Goal: Understand process/instructions

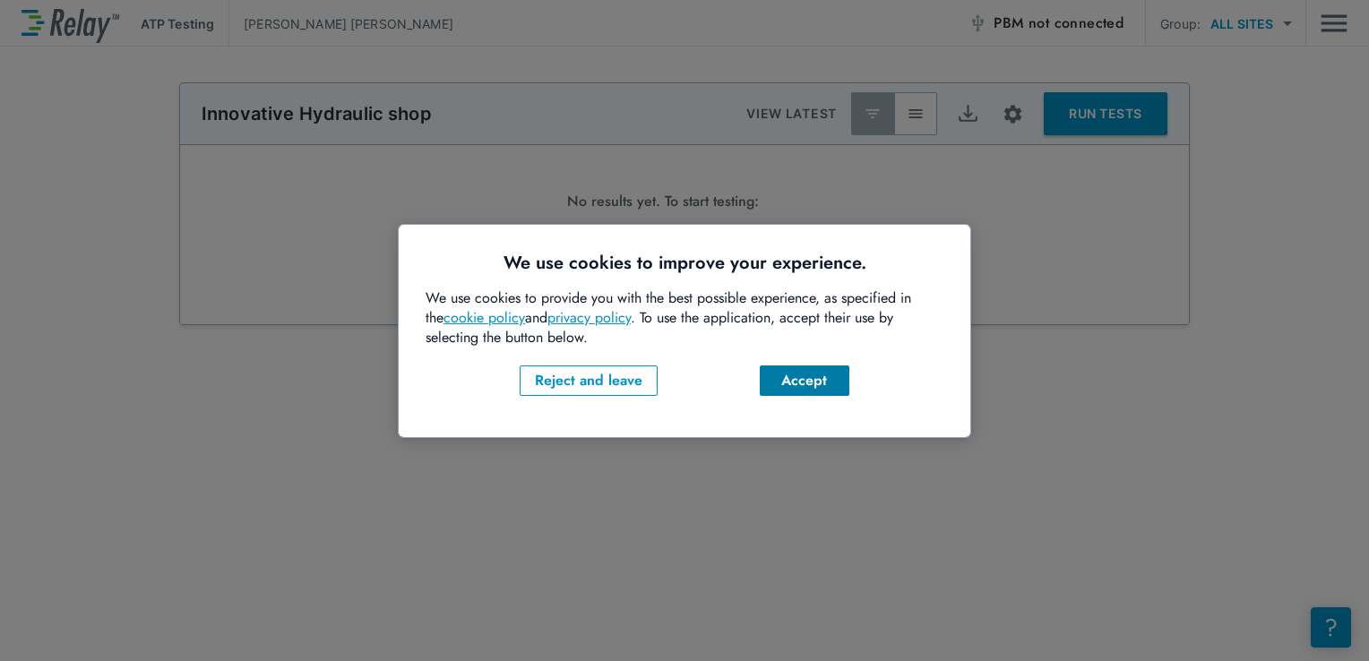
click at [807, 382] on div "Accept" at bounding box center [804, 381] width 61 height 22
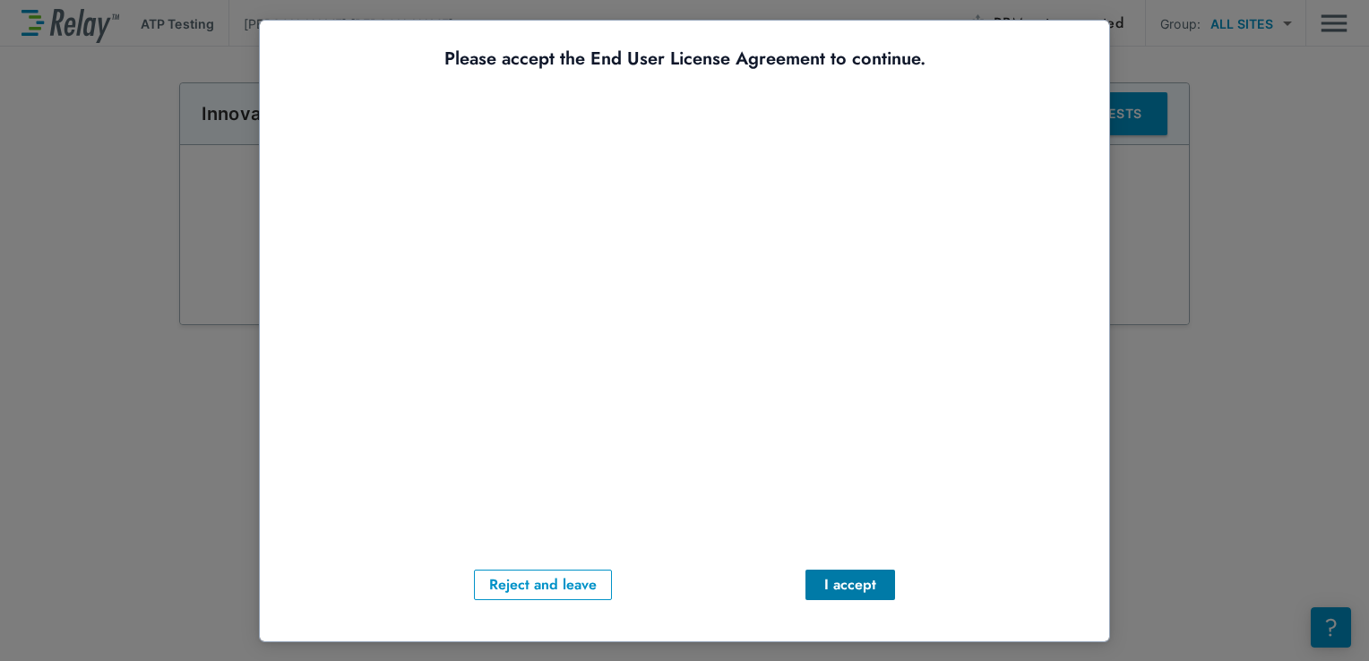
click at [855, 583] on div "I accept" at bounding box center [850, 585] width 61 height 22
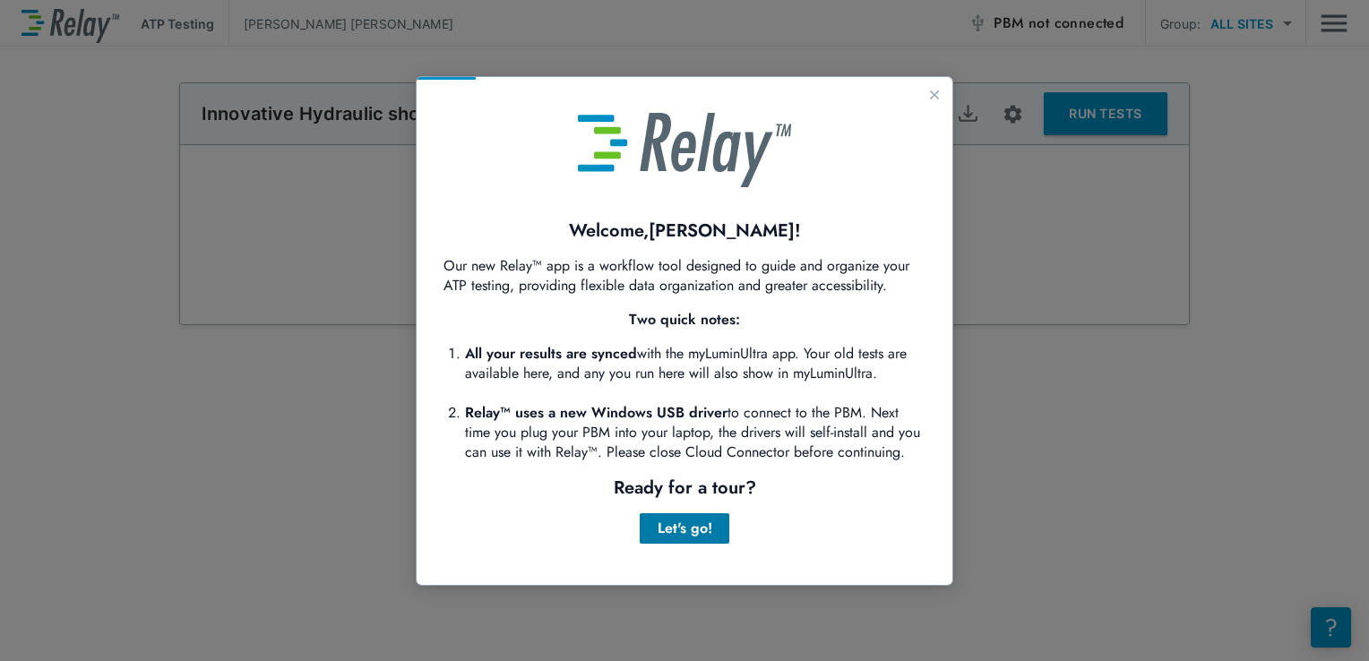
click at [679, 526] on div "Let's go!" at bounding box center [684, 529] width 61 height 22
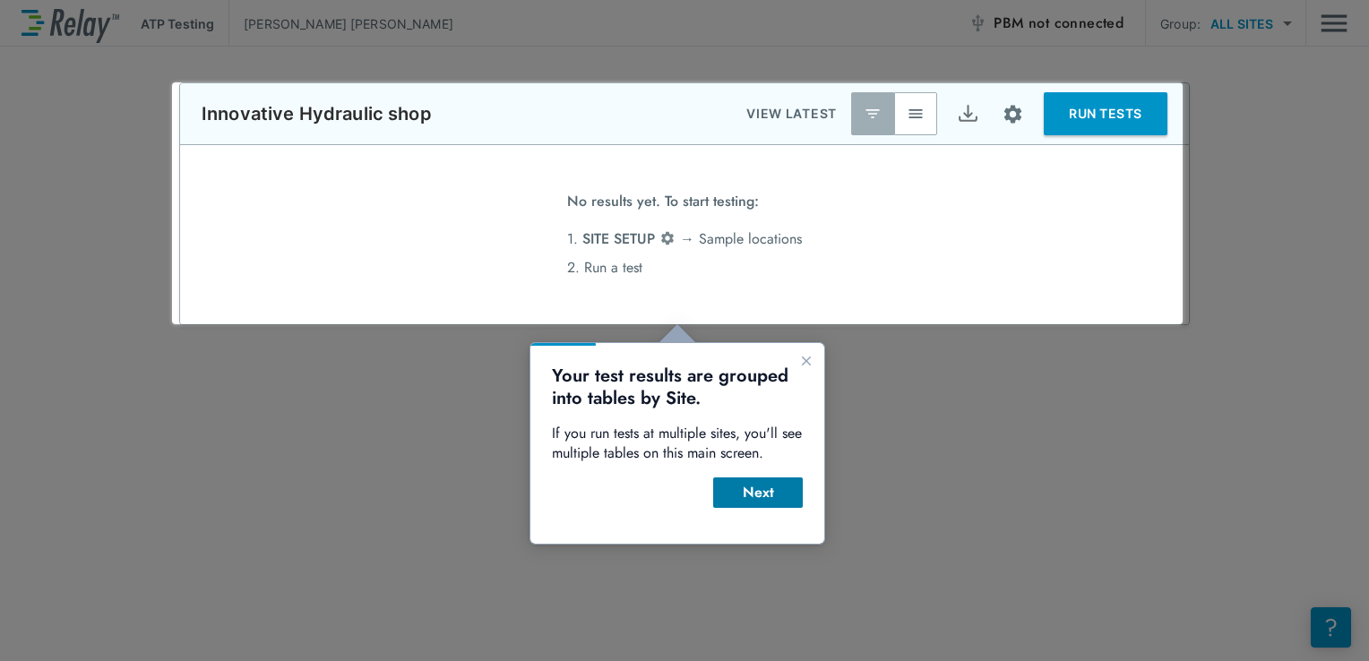
click at [747, 494] on div "Next" at bounding box center [758, 493] width 61 height 22
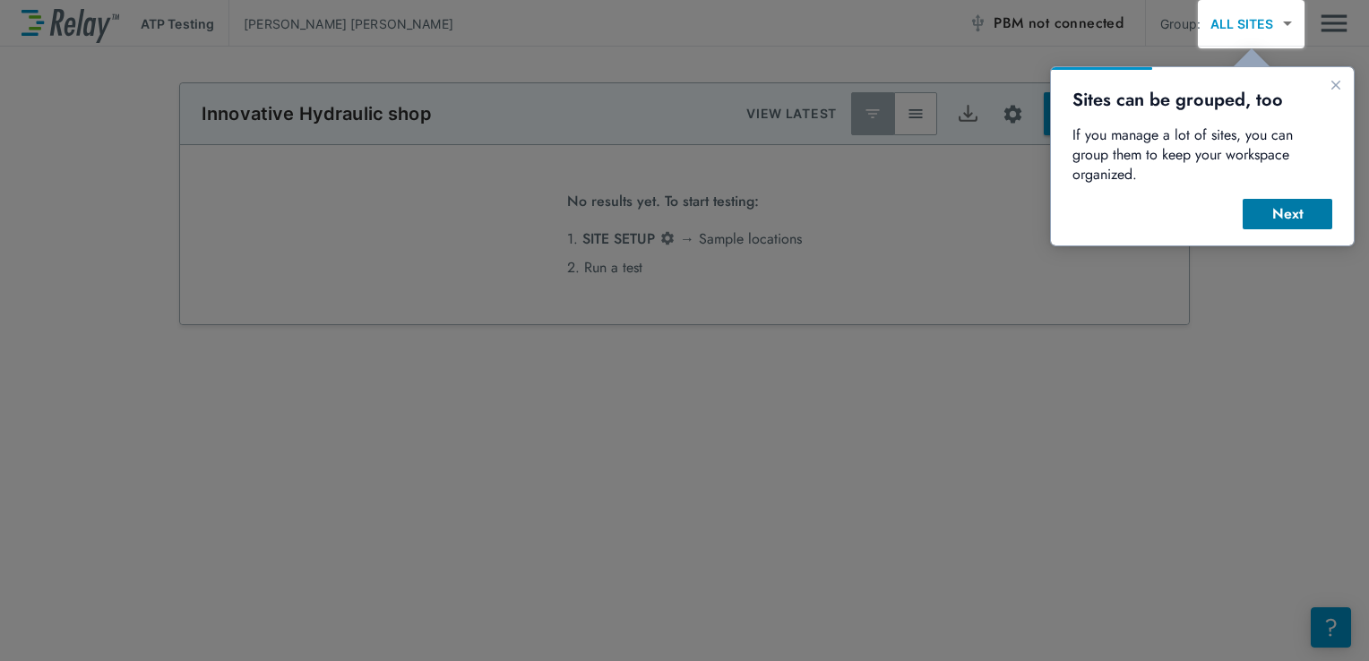
click at [1274, 203] on div "Next" at bounding box center [1287, 214] width 61 height 22
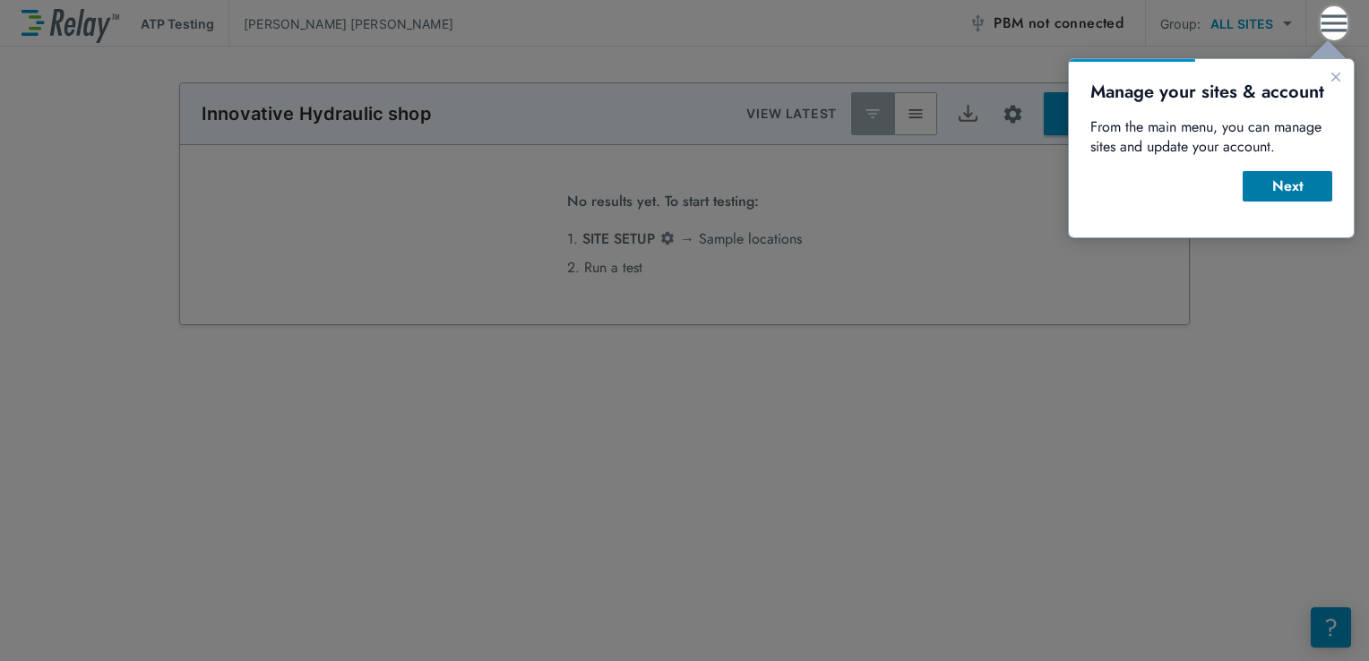
click at [1288, 184] on div "Next" at bounding box center [1287, 187] width 61 height 22
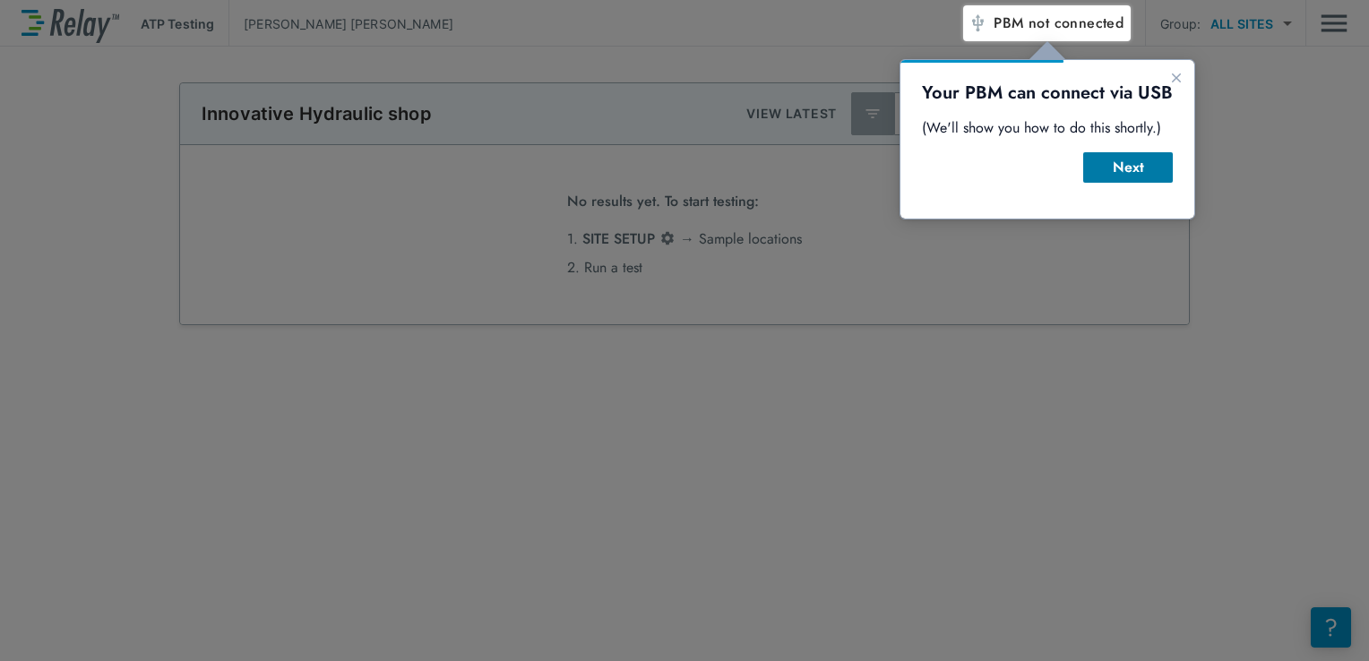
click at [1134, 170] on div "Next" at bounding box center [1128, 168] width 61 height 22
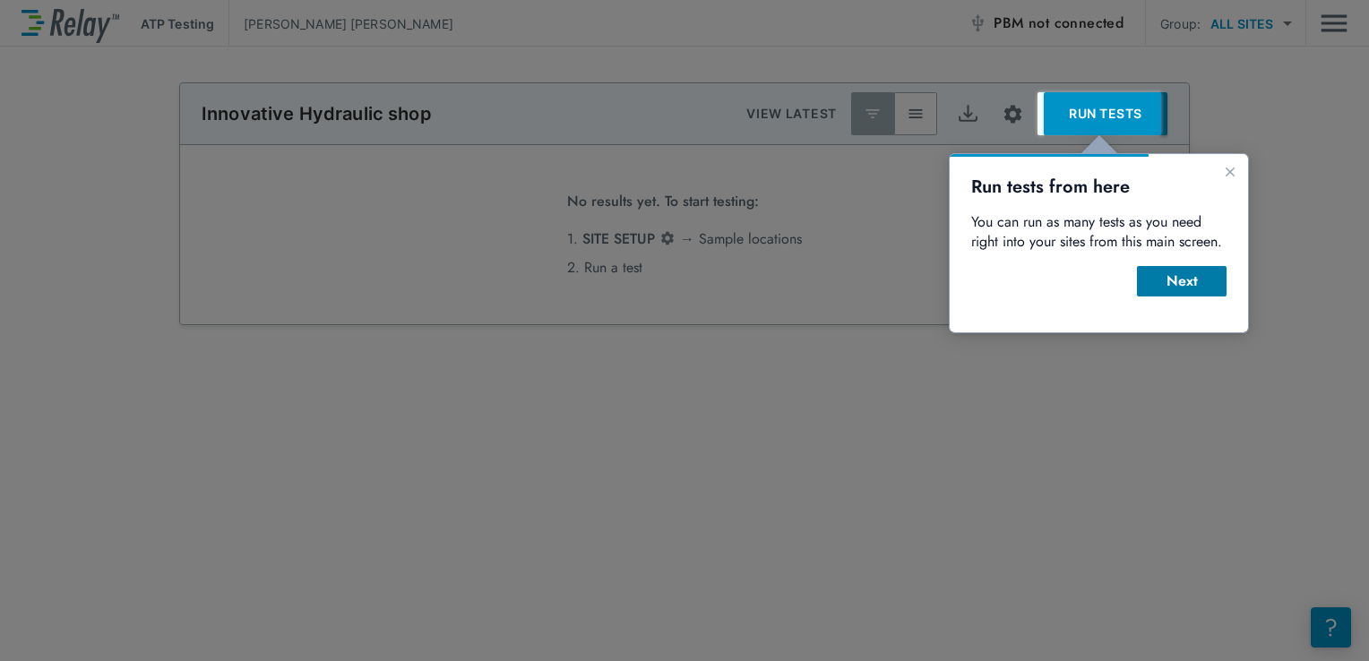
click at [1187, 282] on div "Next" at bounding box center [1182, 282] width 61 height 22
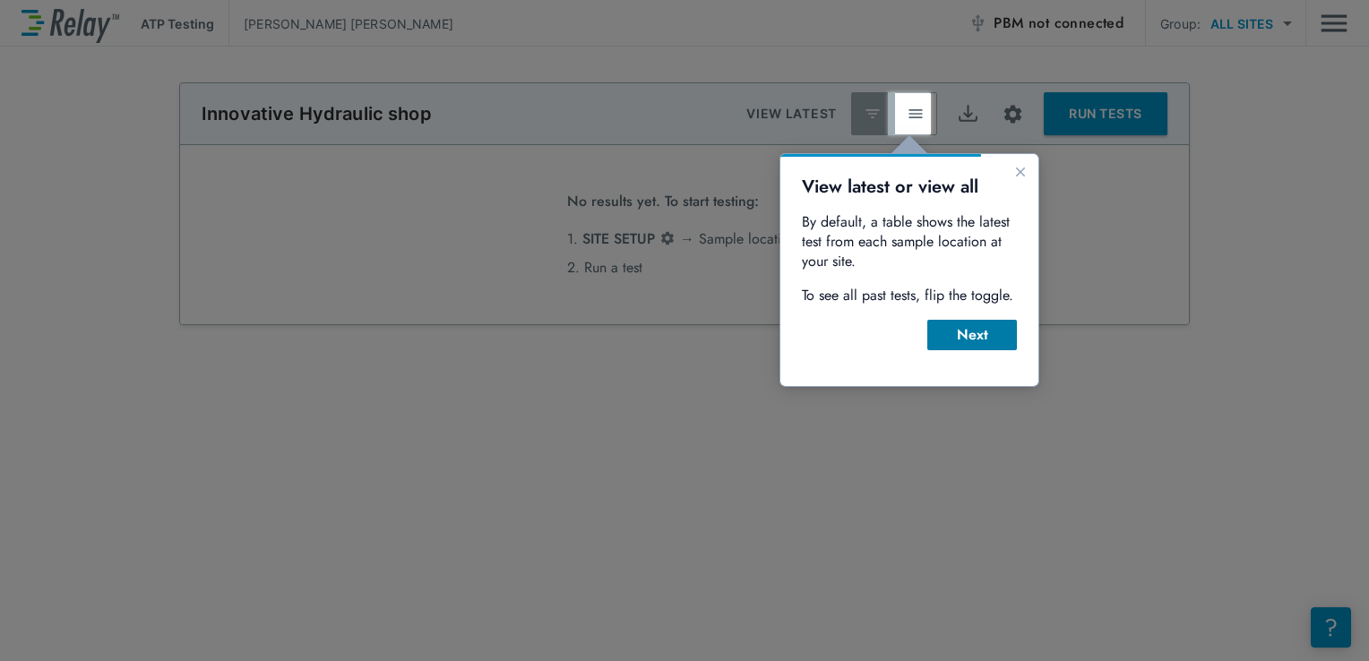
click at [997, 341] on div "Next" at bounding box center [972, 335] width 61 height 22
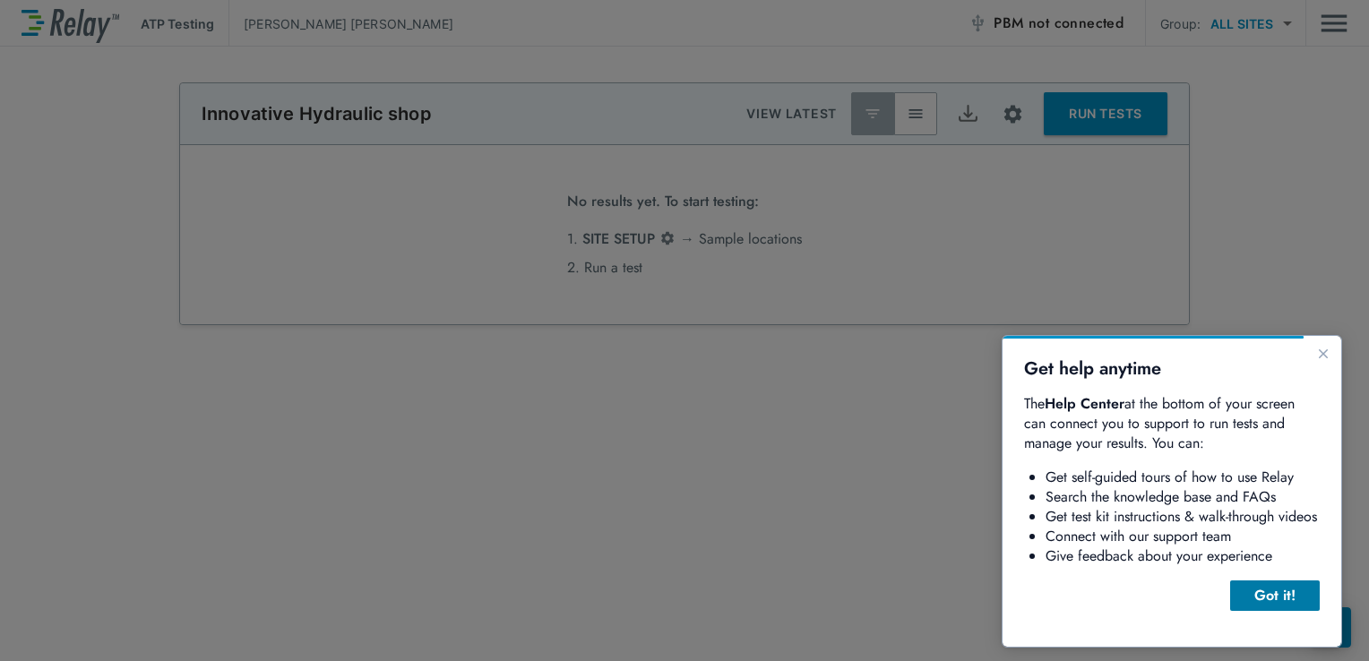
click at [1264, 601] on div "Got it!" at bounding box center [1275, 596] width 61 height 22
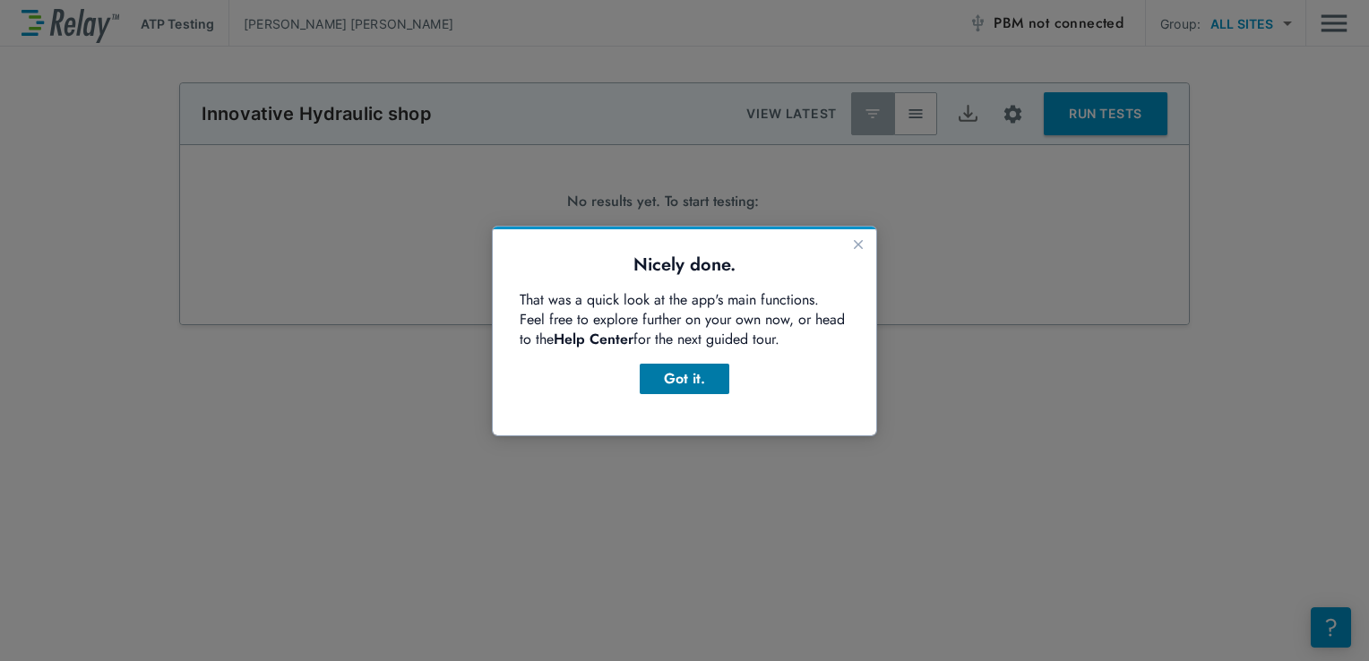
click at [676, 369] on div "Got it." at bounding box center [684, 379] width 61 height 22
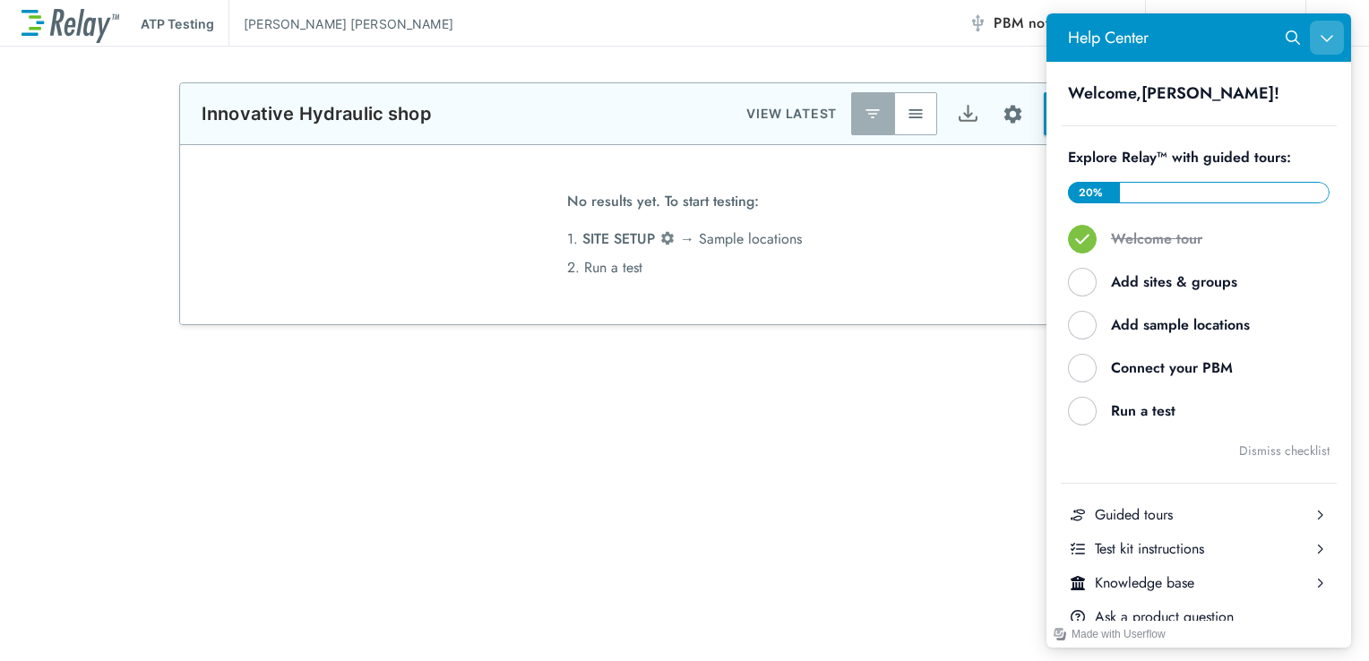
click at [1341, 38] on button "Close Help Center" at bounding box center [1327, 38] width 34 height 34
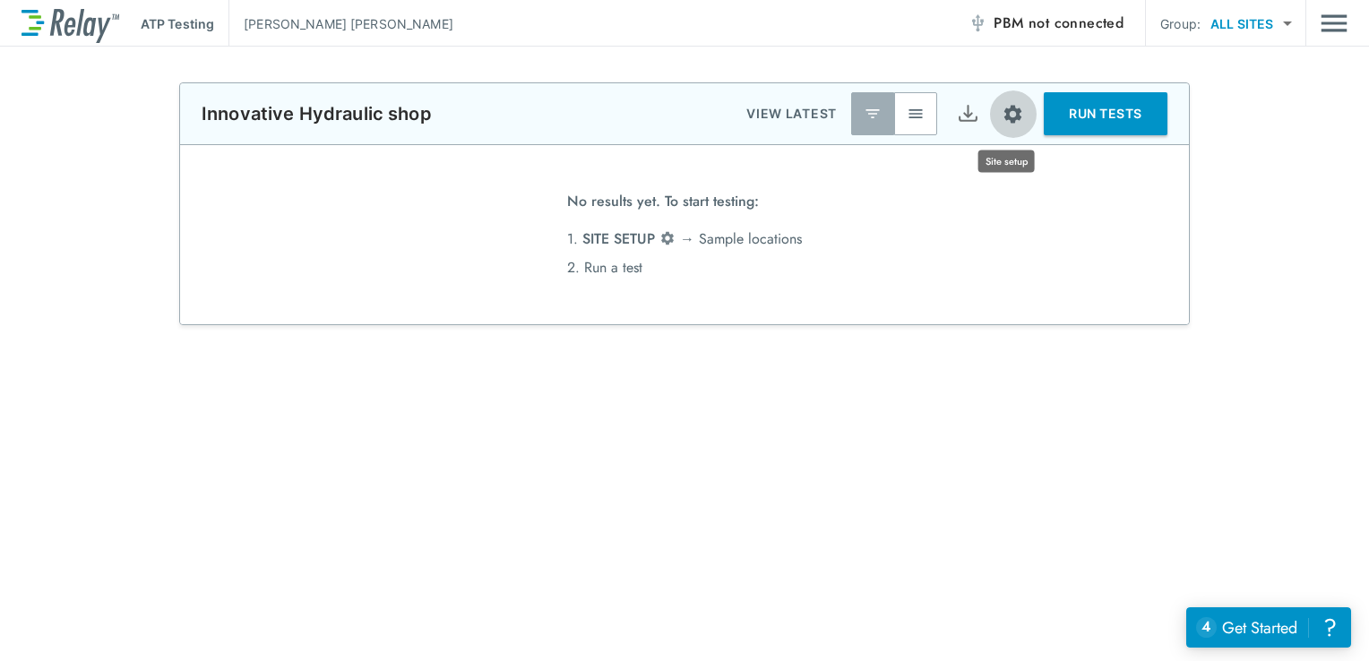
click at [1007, 113] on img "Site setup" at bounding box center [1013, 114] width 22 height 22
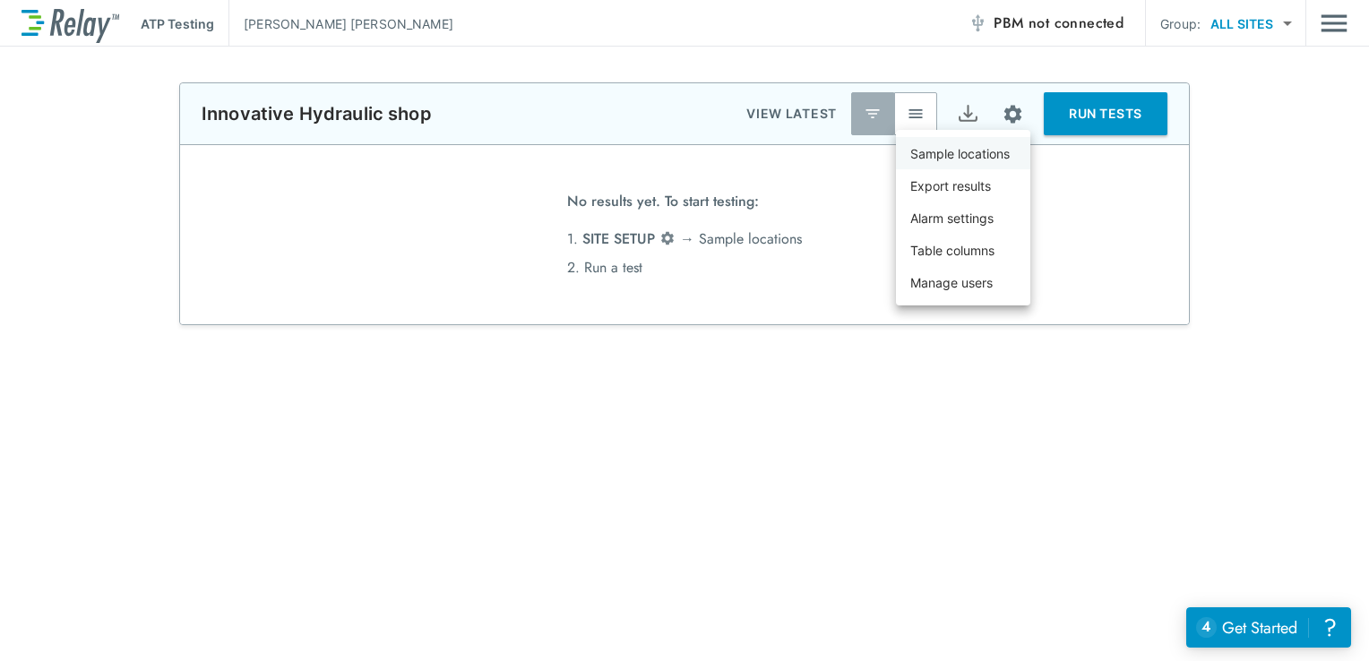
click at [968, 151] on p "Sample locations" at bounding box center [960, 153] width 99 height 19
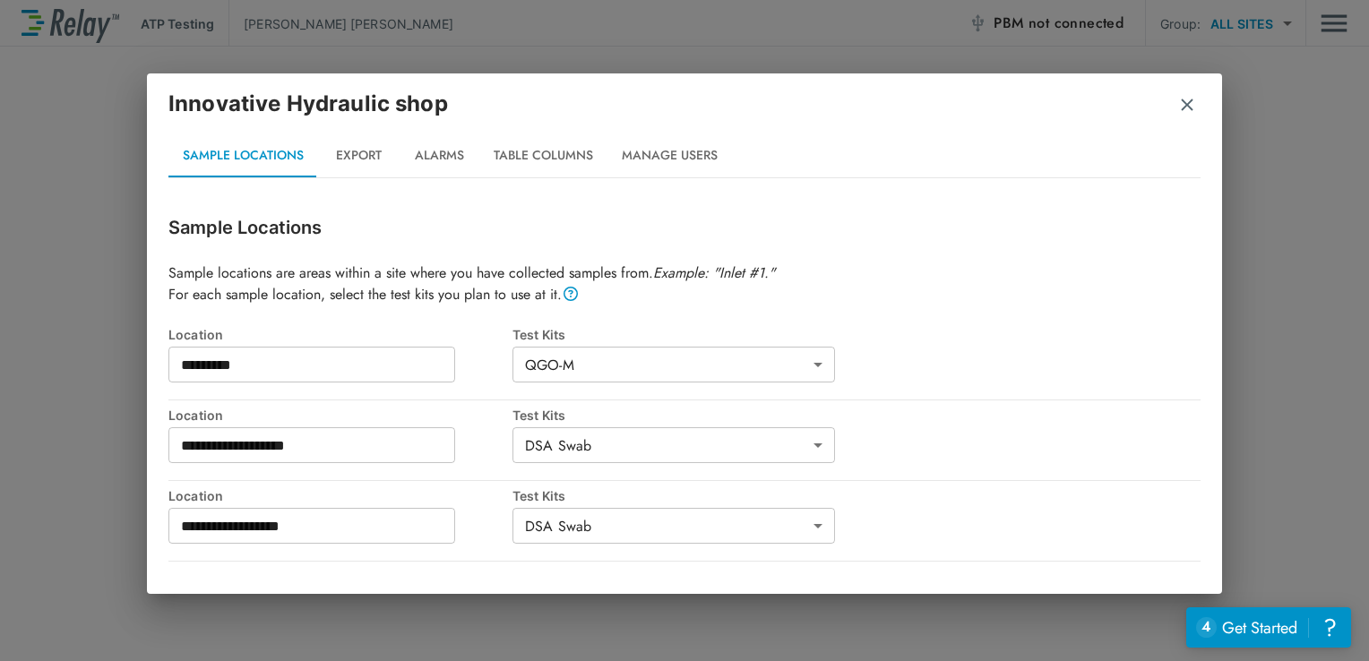
click at [1189, 98] on img "button" at bounding box center [1188, 105] width 18 height 18
